Goal: Task Accomplishment & Management: Complete application form

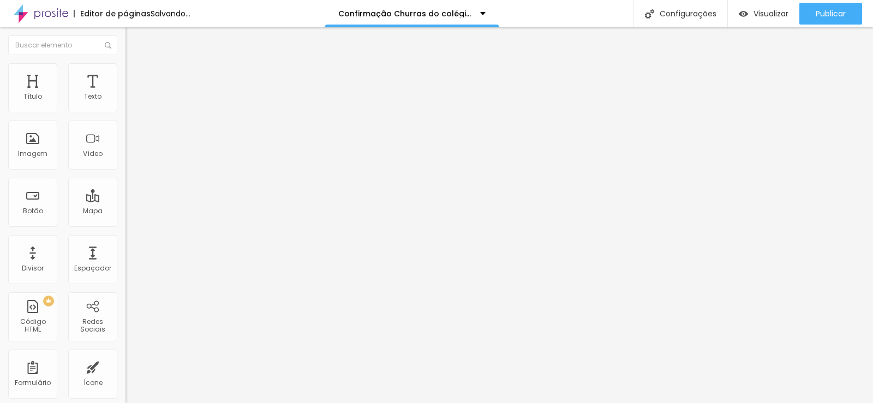
drag, startPoint x: 71, startPoint y: 123, endPoint x: 0, endPoint y: 120, distance: 71.6
click at [125, 120] on div "Endereço chacara do nilo Alinhamento 14 Zoom" at bounding box center [187, 194] width 125 height 218
type input "chácara ventura tauba"
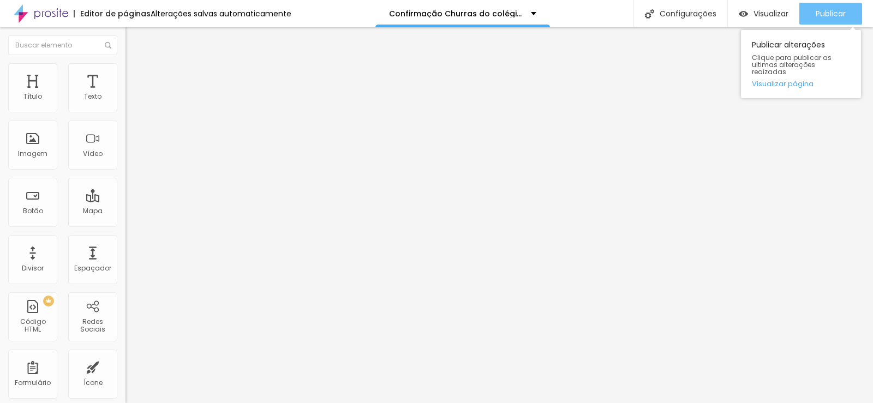
click at [825, 13] on span "Publicar" at bounding box center [831, 13] width 30 height 9
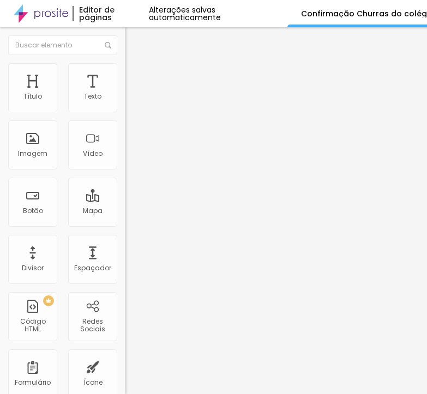
click at [125, 110] on span at bounding box center [128, 114] width 7 height 9
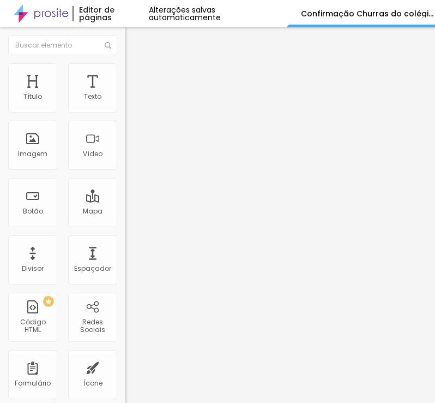
drag, startPoint x: 314, startPoint y: 80, endPoint x: -45, endPoint y: 101, distance: 359.7
click at [0, 101] on html "Editor de páginas Alterações salvas automaticamente Confirmação Churras do colé…" at bounding box center [217, 201] width 435 height 403
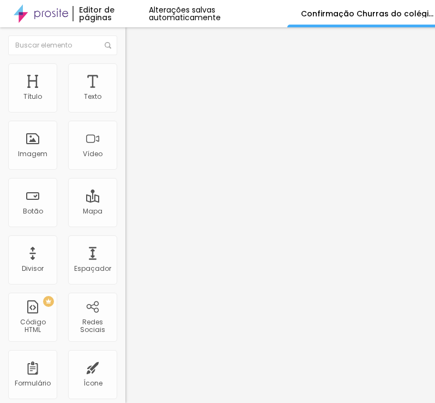
drag, startPoint x: 236, startPoint y: 224, endPoint x: -4, endPoint y: 224, distance: 240.1
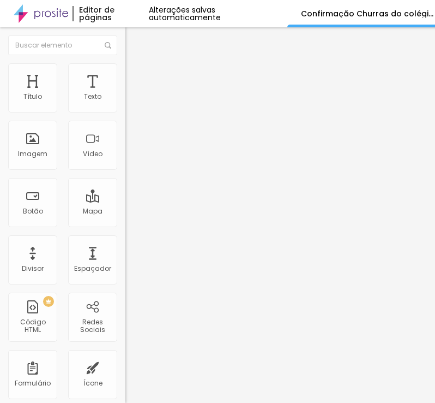
click at [0, 224] on html "Editor de páginas Alterações salvas automaticamente Confirmação Churras do colé…" at bounding box center [217, 201] width 435 height 403
drag, startPoint x: 80, startPoint y: 187, endPoint x: -38, endPoint y: 196, distance: 118.8
click at [0, 196] on html "Editor de páginas Alterações salvas automaticamente Confirmação Churras do colé…" at bounding box center [217, 201] width 435 height 403
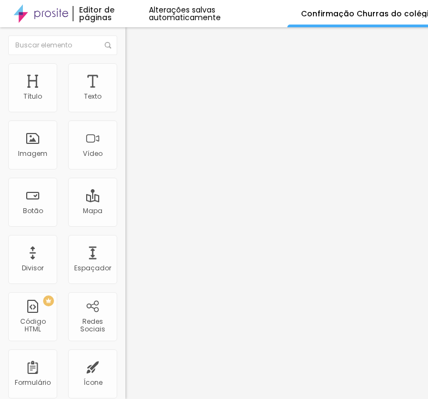
click at [125, 110] on div "Form" at bounding box center [187, 101] width 125 height 19
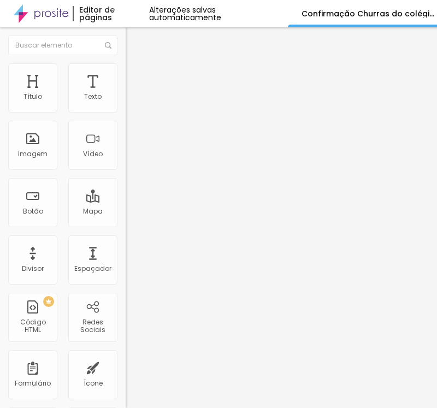
paste input "Autorização Churras do colegio fenix medio TURMAS 2025"
drag, startPoint x: 173, startPoint y: 89, endPoint x: 217, endPoint y: 88, distance: 43.7
type input "Autorização Churras do colegio [PERSON_NAME] 2025"
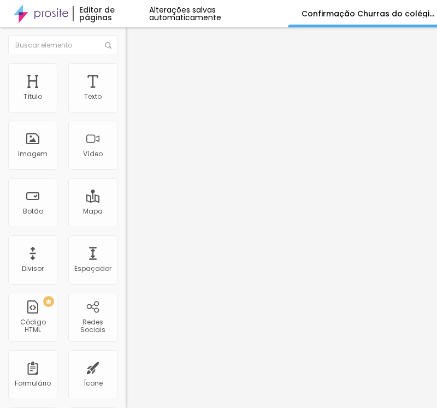
drag, startPoint x: 225, startPoint y: 242, endPoint x: 270, endPoint y: 243, distance: 44.8
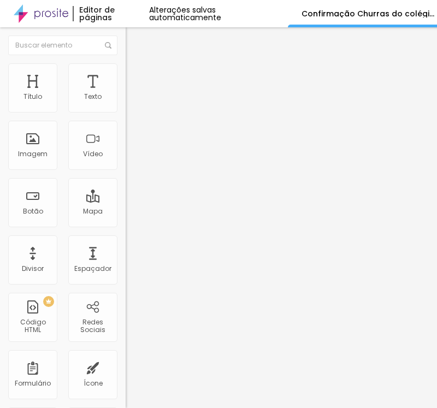
scroll to position [0, 0]
drag, startPoint x: 104, startPoint y: 172, endPoint x: 106, endPoint y: 177, distance: 5.7
drag, startPoint x: 81, startPoint y: 208, endPoint x: 45, endPoint y: 207, distance: 36.0
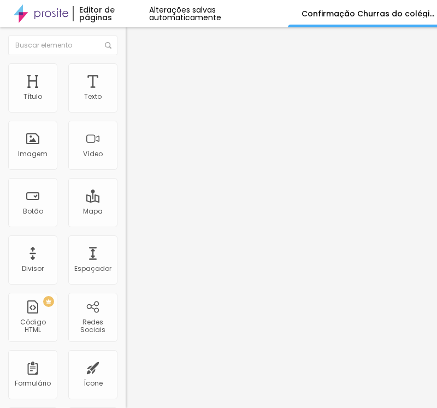
paste input "responsável (mesmo do contrato):"
type input "Nome responsável (mesmo do contrato):"
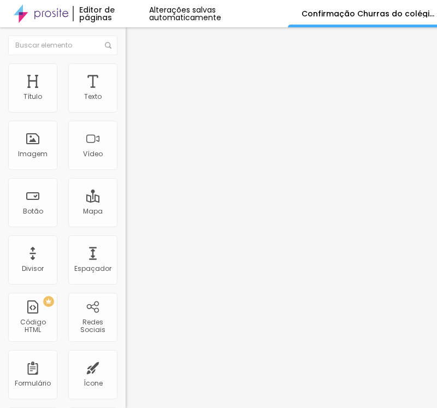
drag, startPoint x: 89, startPoint y: 250, endPoint x: 46, endPoint y: 252, distance: 43.1
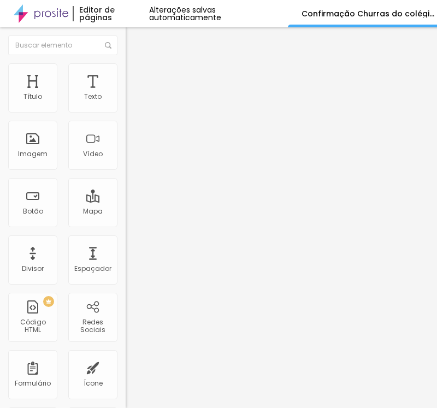
paste input "CPF do responsável"
type input "CPF do responsável"
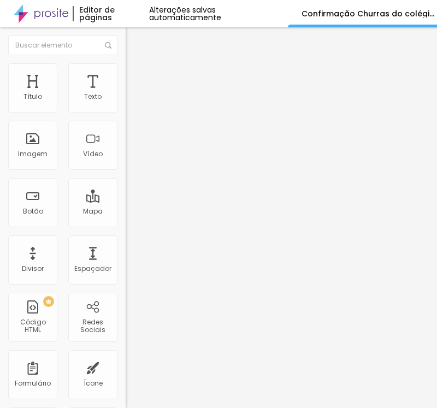
paste input "Número de celular com ddd do responsável"
type input "Número de celular com ddd do responsável"
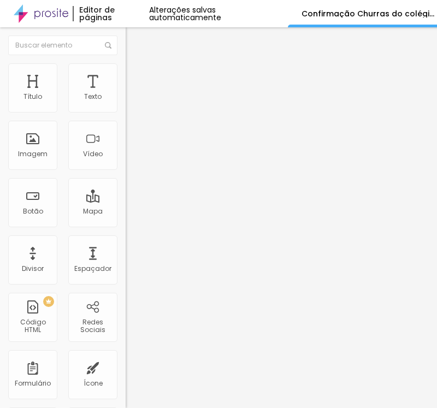
drag, startPoint x: 91, startPoint y: 223, endPoint x: 15, endPoint y: 210, distance: 77.5
paste input "completo do aluno(a)"
type input "Nome completo do aluno(a)"
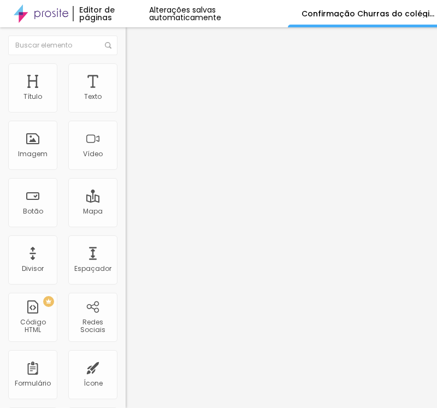
drag, startPoint x: 156, startPoint y: 246, endPoint x: 0, endPoint y: 246, distance: 155.5
paste input "Eu responsável pelo aluno(a) acima, autorizo sua participação no evento."
type input "Eu responsável pelo aluno(a) acima, autorizo sua participação no evento."
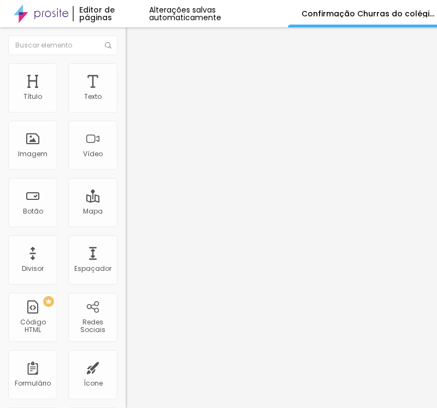
drag, startPoint x: 127, startPoint y: 311, endPoint x: 80, endPoint y: 304, distance: 47.4
paste input "Sim, eu autorizo."
type input "Sim, eu autorizo."
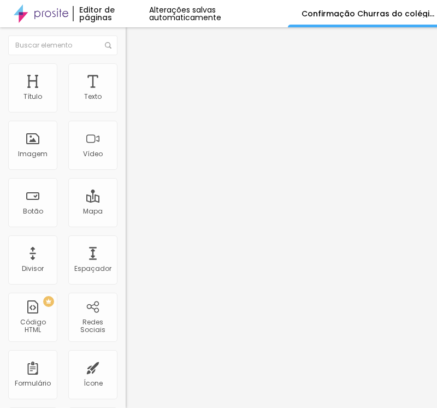
drag, startPoint x: 276, startPoint y: 106, endPoint x: 277, endPoint y: 95, distance: 11.0
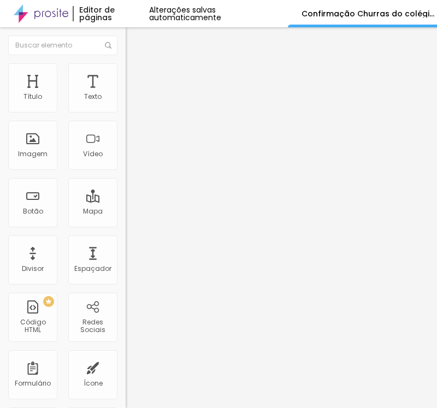
drag, startPoint x: 188, startPoint y: 175, endPoint x: 0, endPoint y: 177, distance: 187.7
paste textarea "Confirmação realiz"
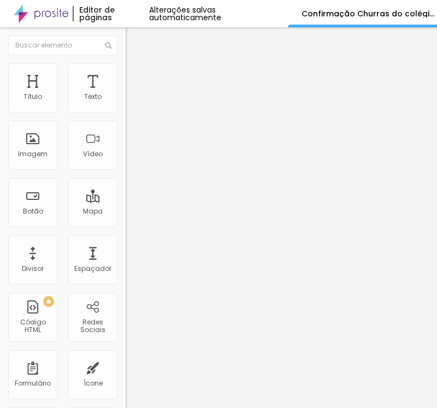
type textarea "Confirmação realizada com sucesso!"
drag, startPoint x: 82, startPoint y: 247, endPoint x: 0, endPoint y: 250, distance: 82.5
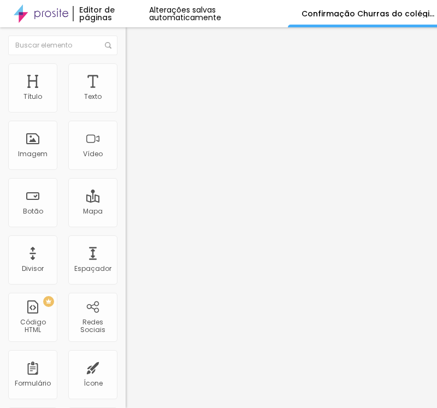
paste input "[EMAIL_ADDRESS][DOMAIN_NAME]"
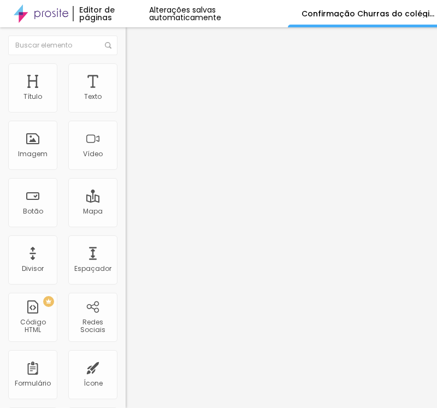
type input "comercial1@promoverformaturas.com.br"
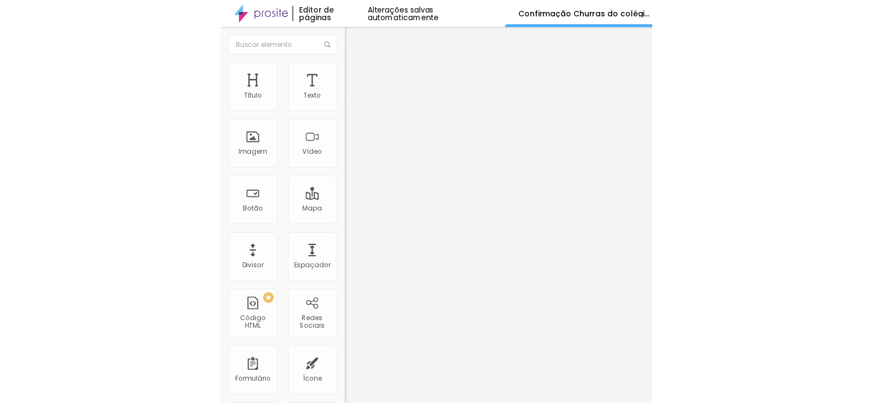
scroll to position [134, 0]
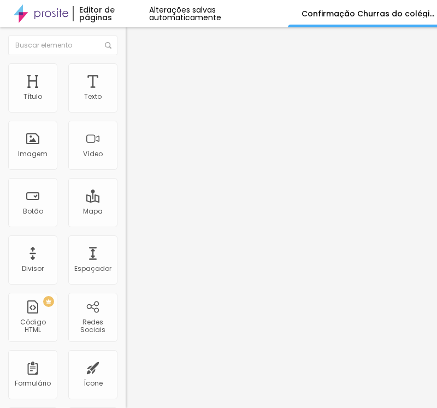
drag, startPoint x: 381, startPoint y: 364, endPoint x: 388, endPoint y: 367, distance: 7.6
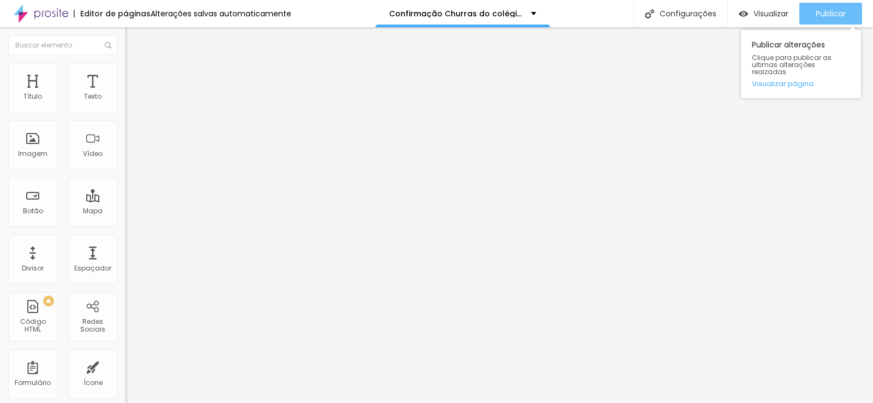
click at [826, 18] on span "Publicar" at bounding box center [831, 13] width 30 height 9
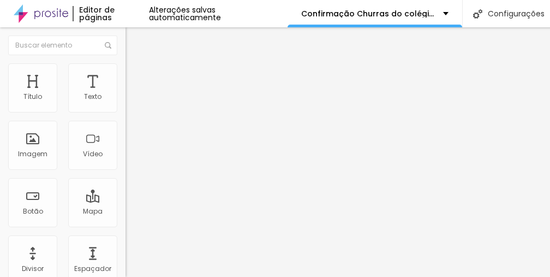
click at [125, 94] on span "Trocar imagem" at bounding box center [154, 89] width 59 height 9
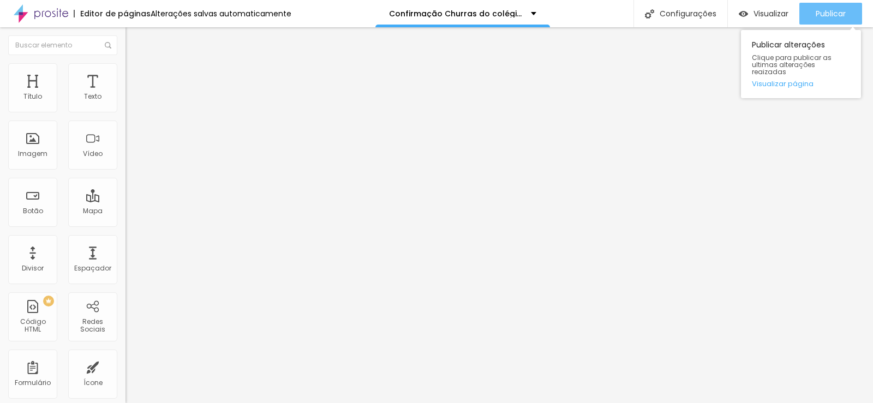
click at [816, 13] on span "Publicar" at bounding box center [831, 13] width 30 height 9
click at [817, 7] on div "Publicar" at bounding box center [831, 14] width 30 height 22
click at [812, 16] on button "Publicar" at bounding box center [830, 14] width 63 height 22
click at [828, 12] on span "Publicar" at bounding box center [831, 13] width 30 height 9
click at [832, 9] on span "Publicar" at bounding box center [831, 13] width 30 height 9
